Goal: Information Seeking & Learning: Check status

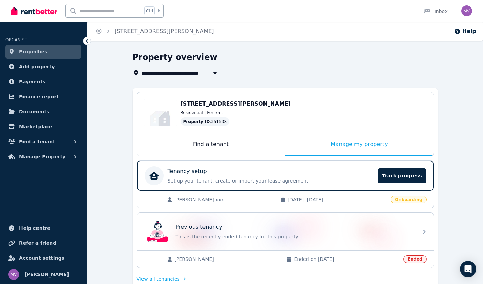
drag, startPoint x: 0, startPoint y: 0, endPoint x: 96, endPoint y: 13, distance: 96.6
click at [96, 13] on input "text" at bounding box center [104, 10] width 76 height 13
type input "*****"
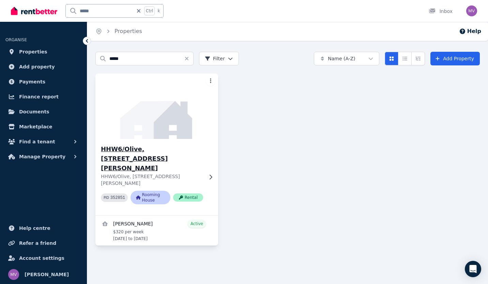
click at [144, 148] on h3 "HHW6/Olive, [STREET_ADDRESS][PERSON_NAME]" at bounding box center [152, 159] width 102 height 29
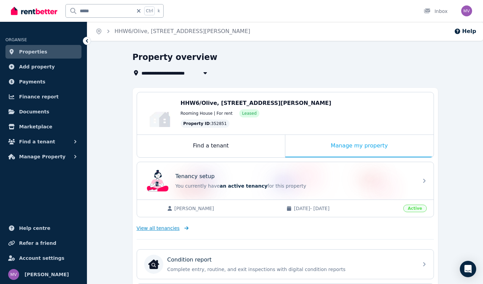
click at [165, 229] on span "View all tenancies" at bounding box center [158, 228] width 43 height 7
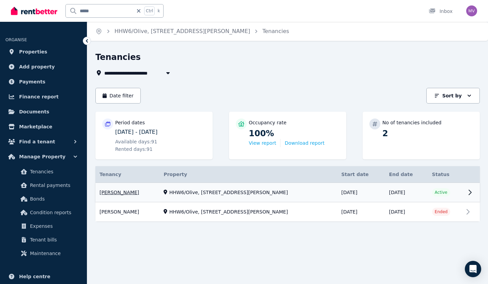
click at [120, 191] on link "View property details" at bounding box center [287, 192] width 384 height 19
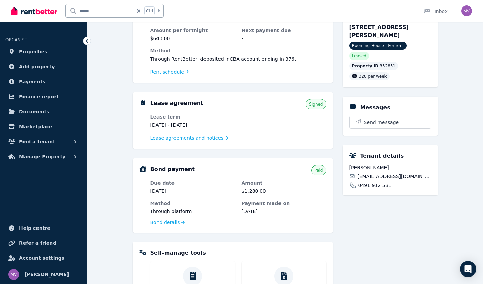
scroll to position [84, 0]
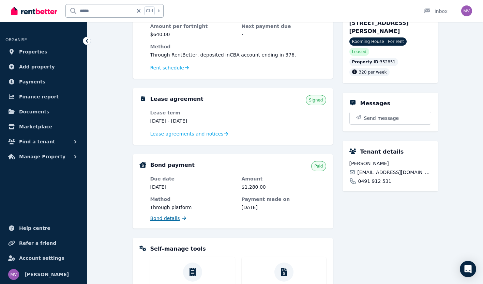
click at [169, 219] on span "Bond details" at bounding box center [165, 218] width 30 height 7
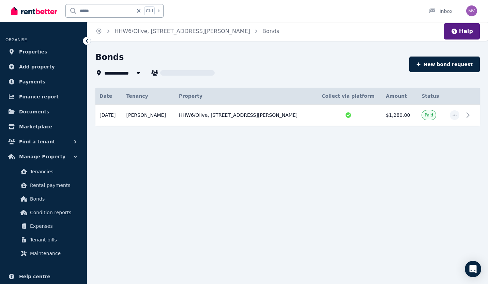
type input "**********"
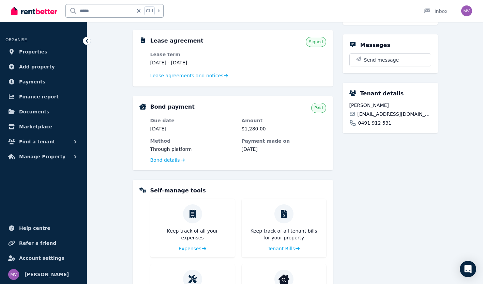
scroll to position [144, 0]
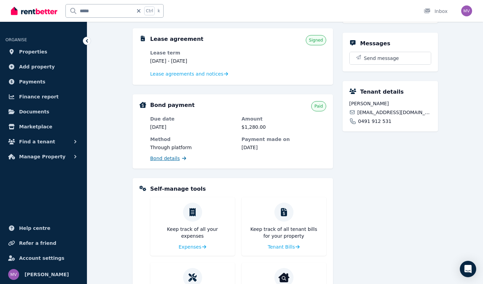
click at [168, 156] on span "Bond details" at bounding box center [165, 158] width 30 height 7
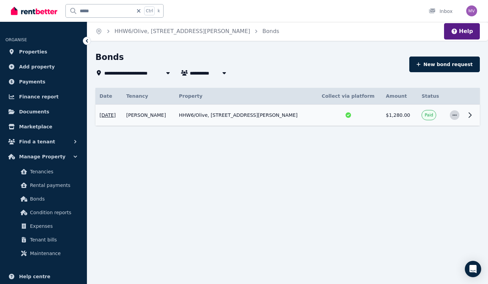
click at [457, 116] on icon "button" at bounding box center [454, 115] width 5 height 5
click at [419, 137] on span "View details" at bounding box center [432, 134] width 44 height 8
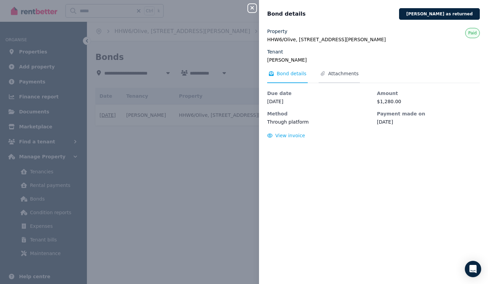
click at [331, 74] on span "Attachments" at bounding box center [343, 73] width 30 height 7
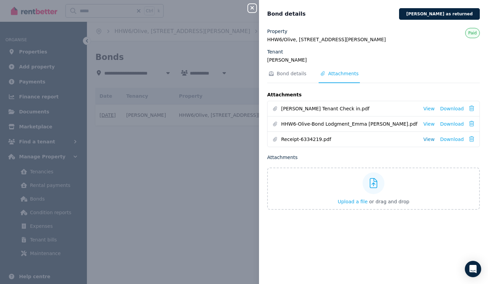
click at [427, 140] on link "View" at bounding box center [428, 139] width 11 height 7
click at [424, 139] on link "View" at bounding box center [428, 139] width 11 height 7
click at [426, 126] on link "View" at bounding box center [428, 124] width 11 height 7
